Goal: Task Accomplishment & Management: Manage account settings

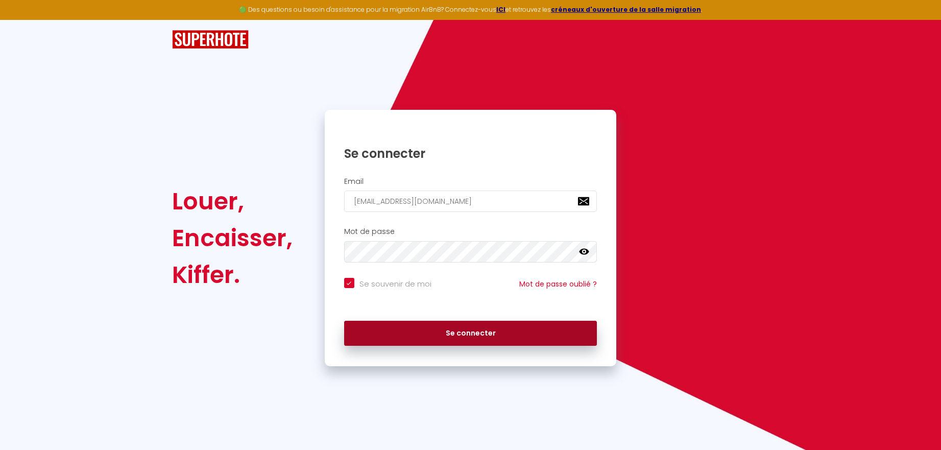
click at [455, 333] on button "Se connecter" at bounding box center [470, 334] width 253 height 26
checkbox input "true"
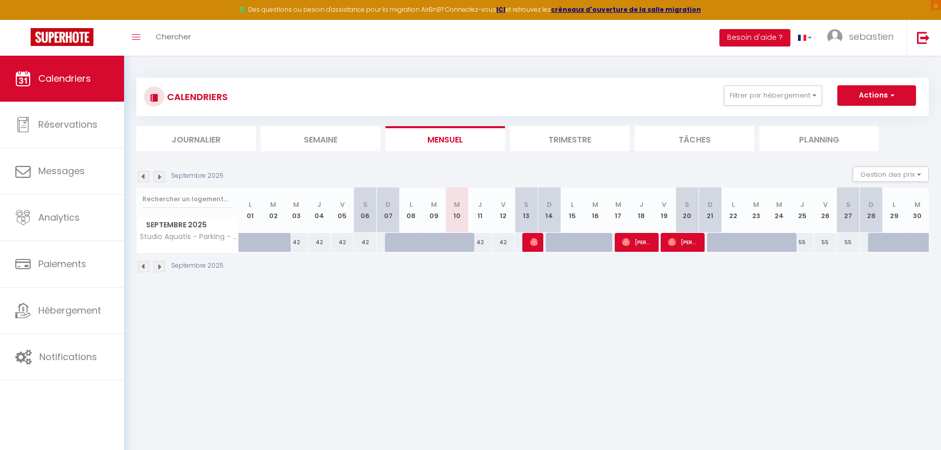
click at [535, 244] on img at bounding box center [534, 242] width 8 height 8
select select "OK"
select select "1"
select select "0"
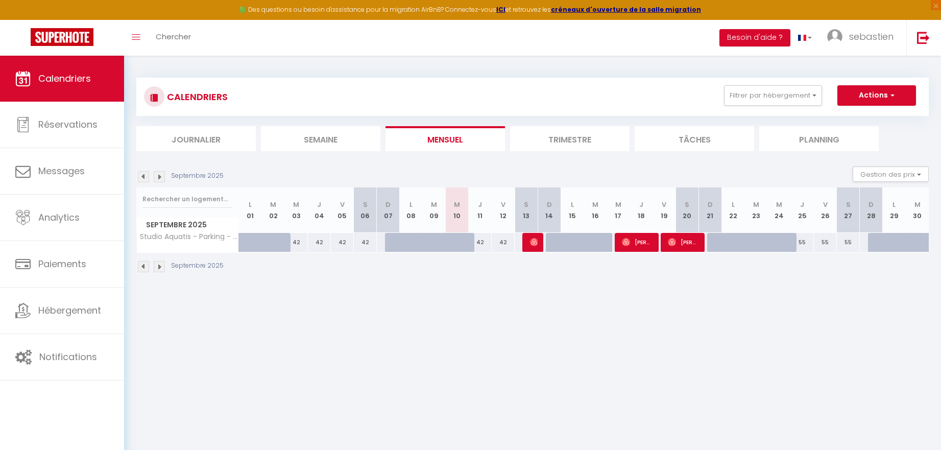
select select "1"
select select
